Goal: Information Seeking & Learning: Learn about a topic

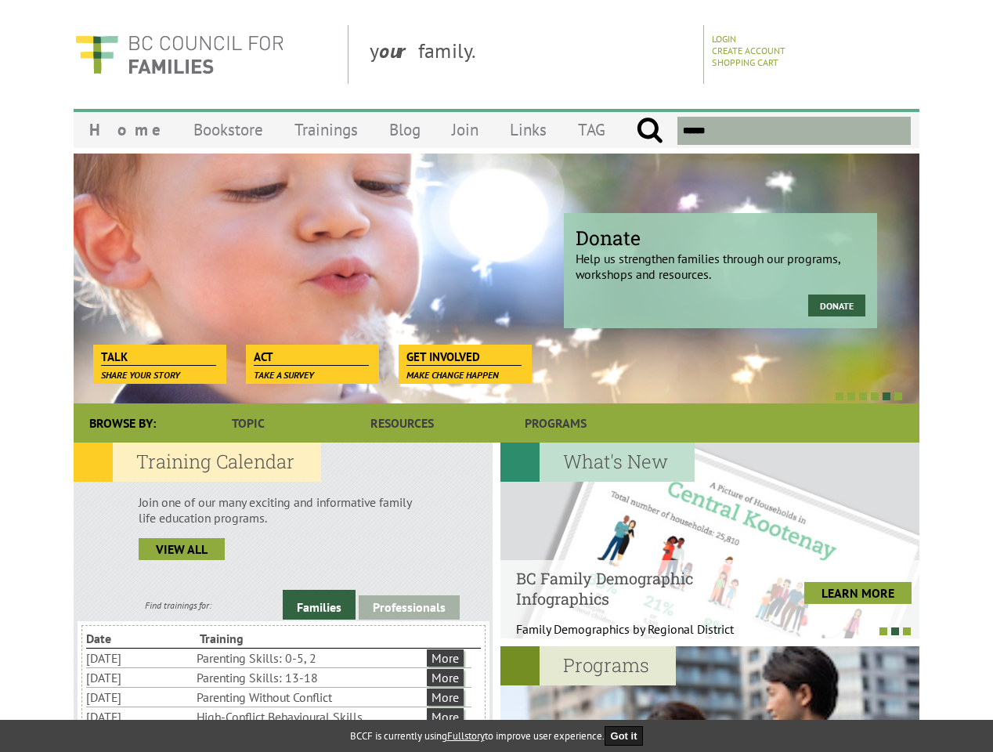
click at [497, 389] on div at bounding box center [479, 396] width 846 height 16
click at [479, 396] on div at bounding box center [479, 396] width 846 height 16
click at [319, 605] on link "Families" at bounding box center [319, 605] width 73 height 30
click at [409, 607] on link "Professionals" at bounding box center [409, 607] width 101 height 24
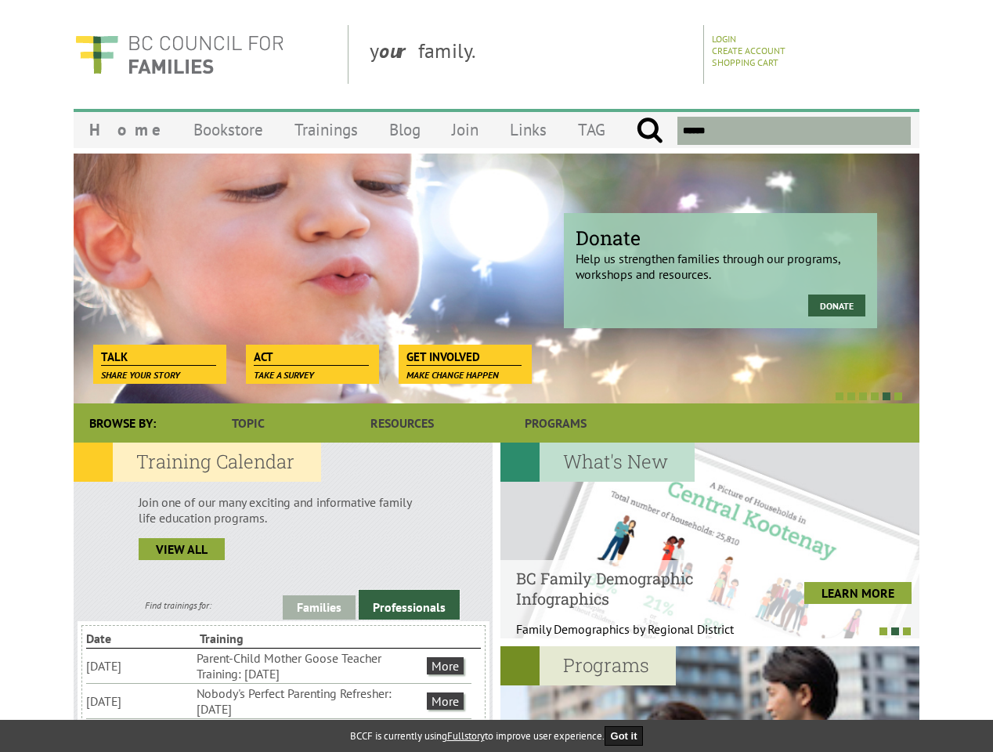
click at [279, 700] on li "Nobody's Perfect Parenting Refresher: [DATE]" at bounding box center [310, 701] width 227 height 34
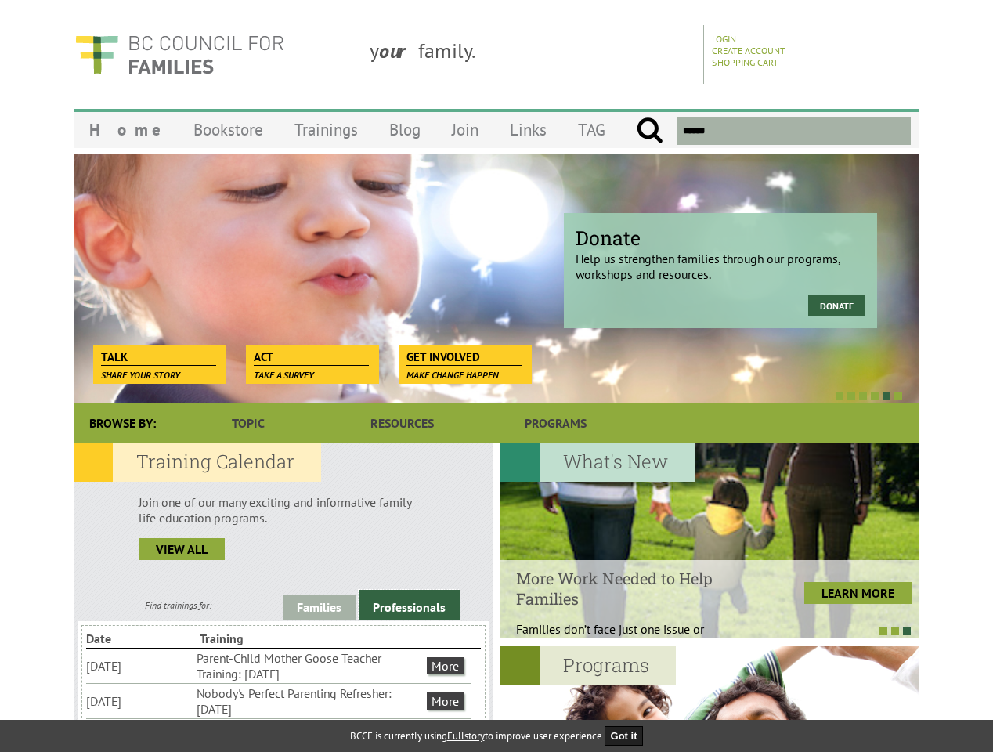
click at [702, 631] on div at bounding box center [702, 631] width 419 height 16
click at [710, 699] on div at bounding box center [710, 744] width 419 height 196
click at [629, 735] on button "Got it" at bounding box center [624, 736] width 39 height 20
